Goal: Information Seeking & Learning: Learn about a topic

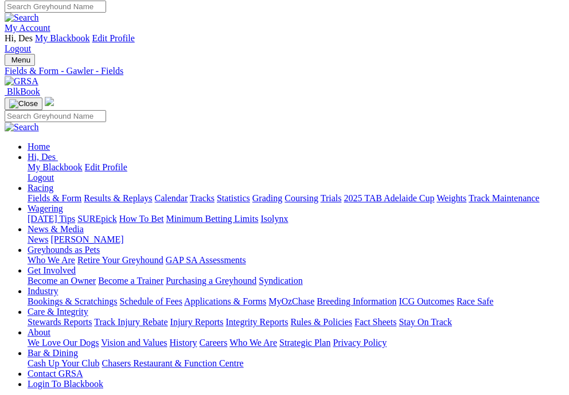
scroll to position [5, 0]
click at [30, 56] on span "Menu" at bounding box center [20, 60] width 19 height 9
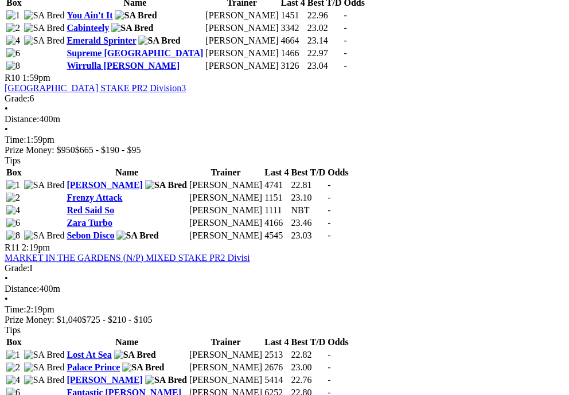
scroll to position [2166, 0]
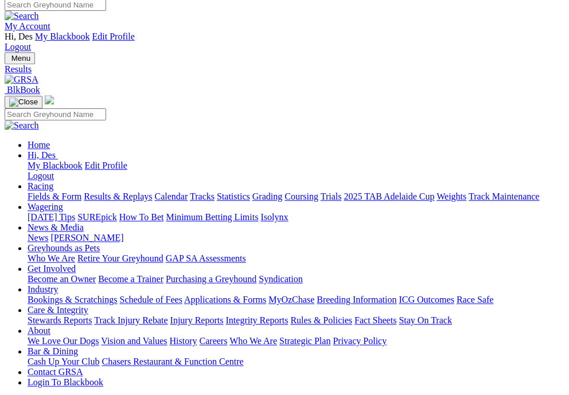
scroll to position [5, 0]
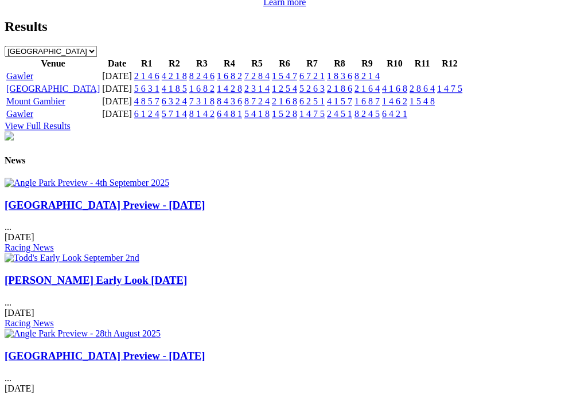
scroll to position [1370, 0]
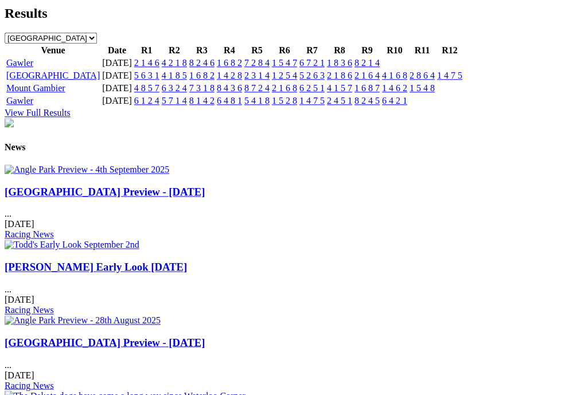
click at [380, 68] on link "8 2 1 4" at bounding box center [366, 63] width 25 height 10
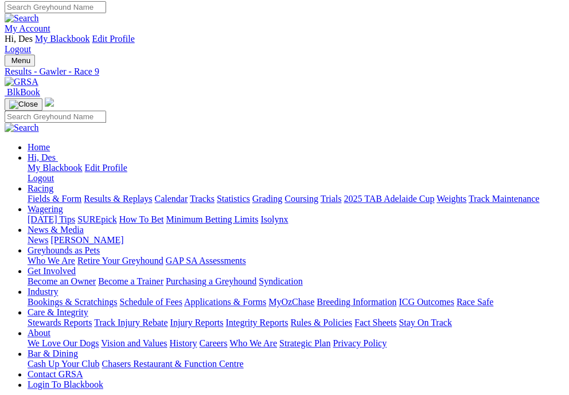
scroll to position [7, 0]
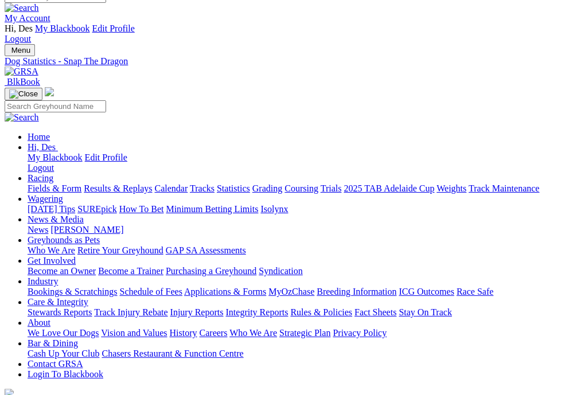
scroll to position [11, 0]
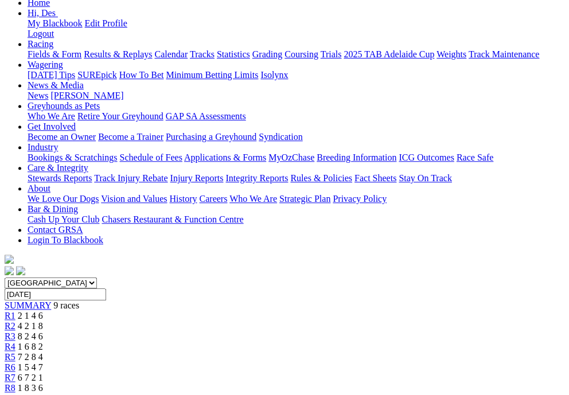
scroll to position [163, 0]
